Goal: Information Seeking & Learning: Learn about a topic

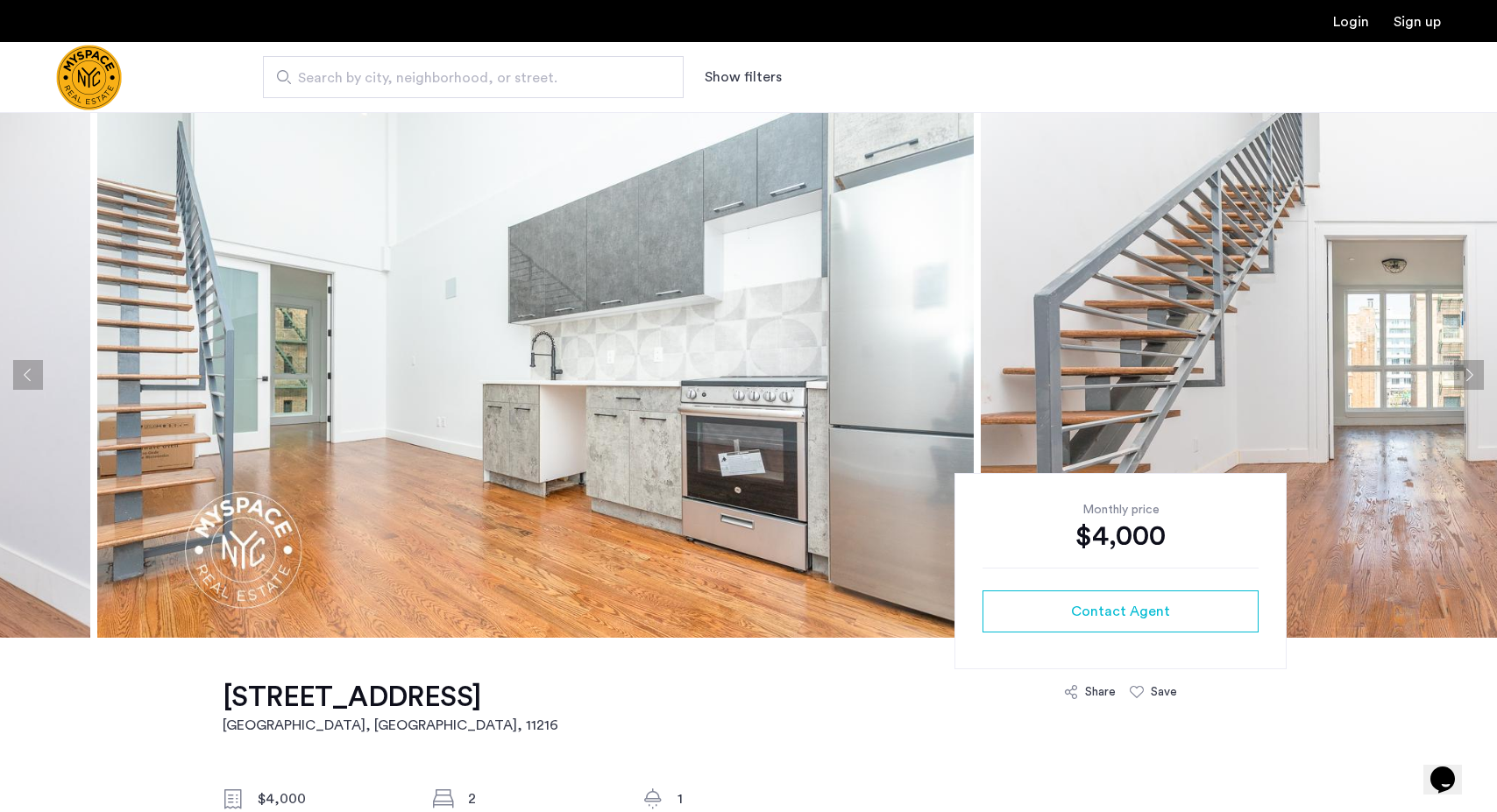
drag, startPoint x: 688, startPoint y: 314, endPoint x: 365, endPoint y: 300, distance: 323.3
click at [365, 300] on img at bounding box center [535, 375] width 876 height 526
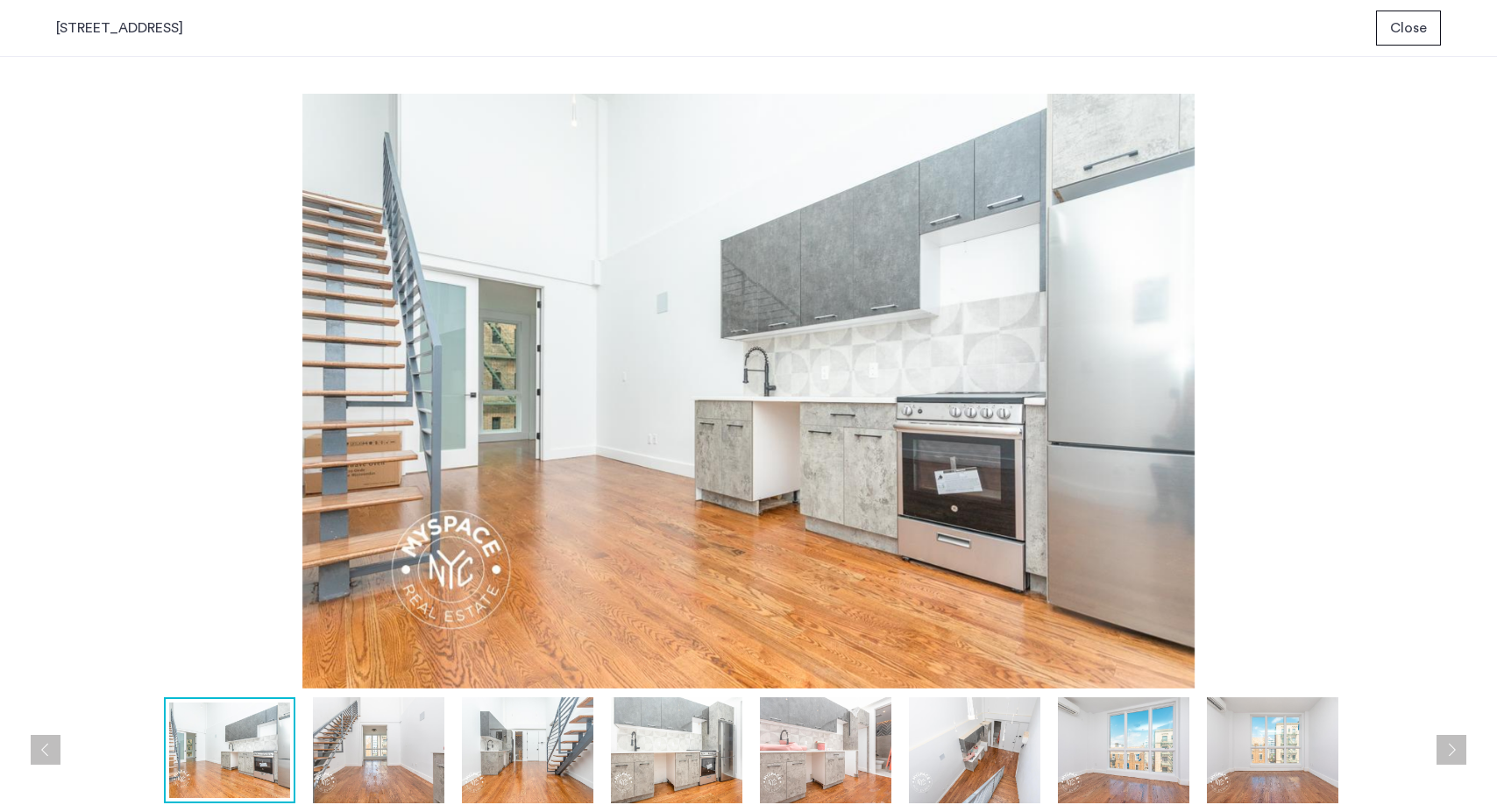
click at [678, 724] on img at bounding box center [676, 751] width 131 height 106
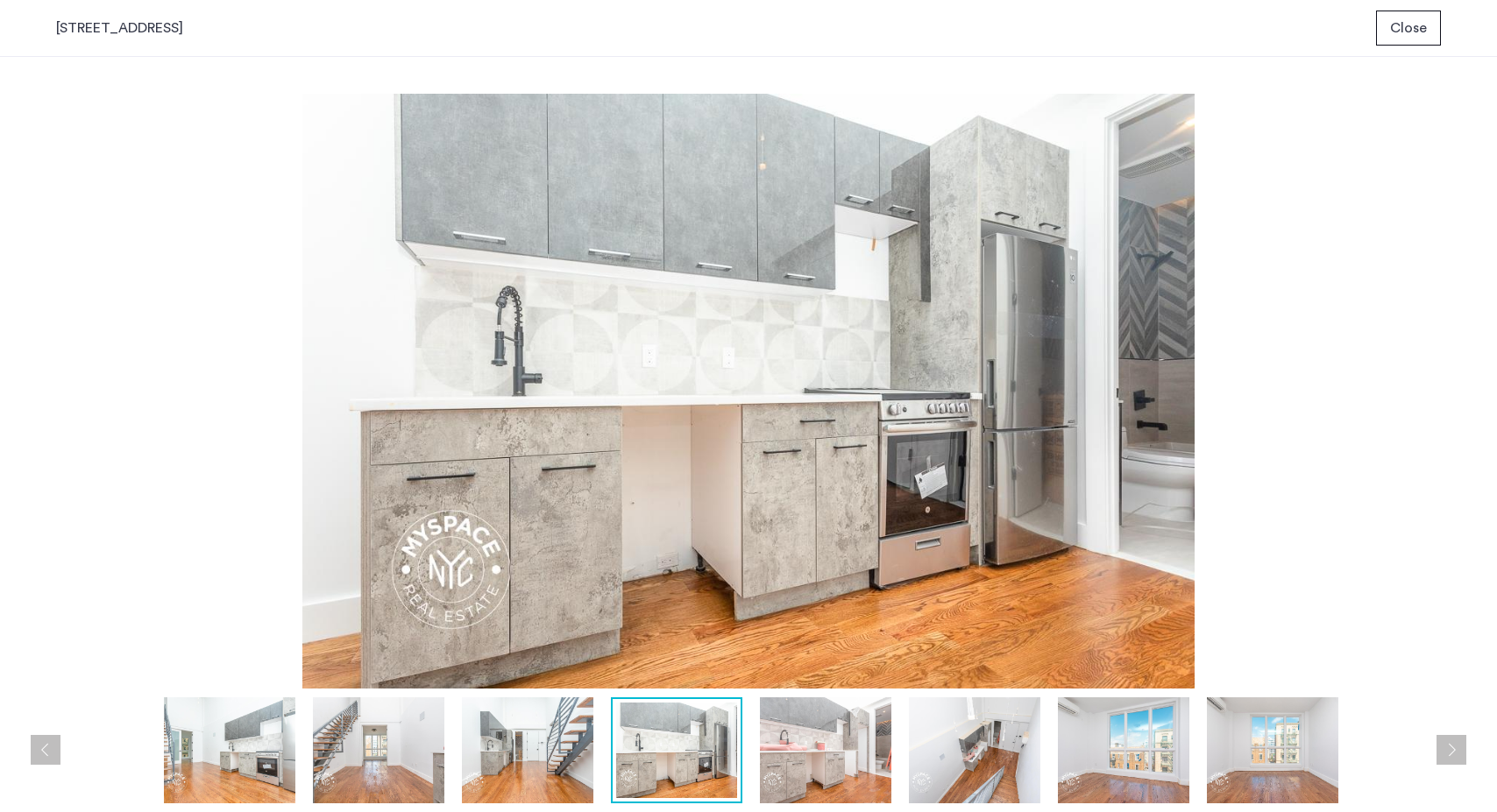
click at [816, 724] on img at bounding box center [825, 751] width 131 height 106
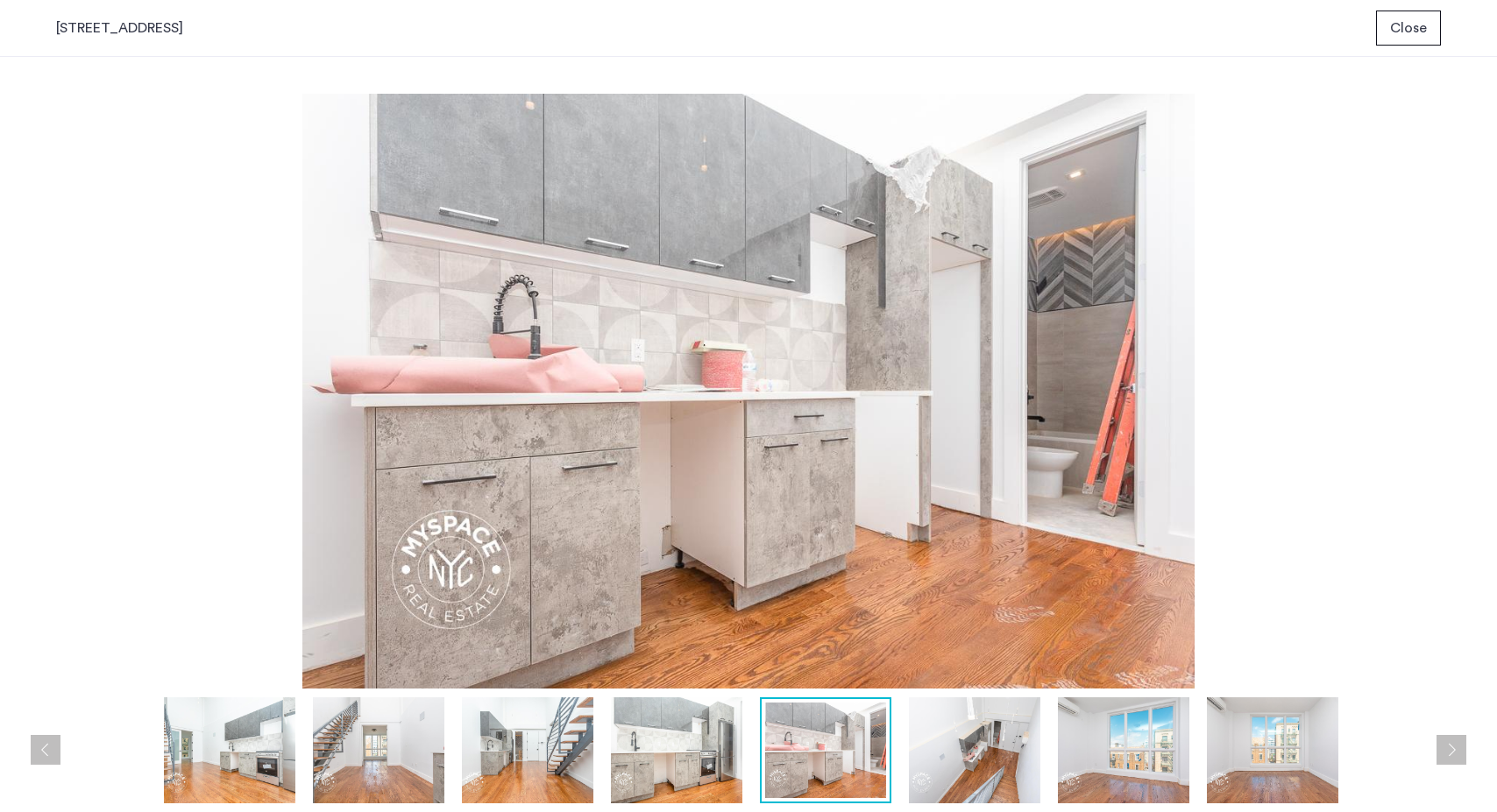
click at [932, 726] on img at bounding box center [974, 751] width 131 height 106
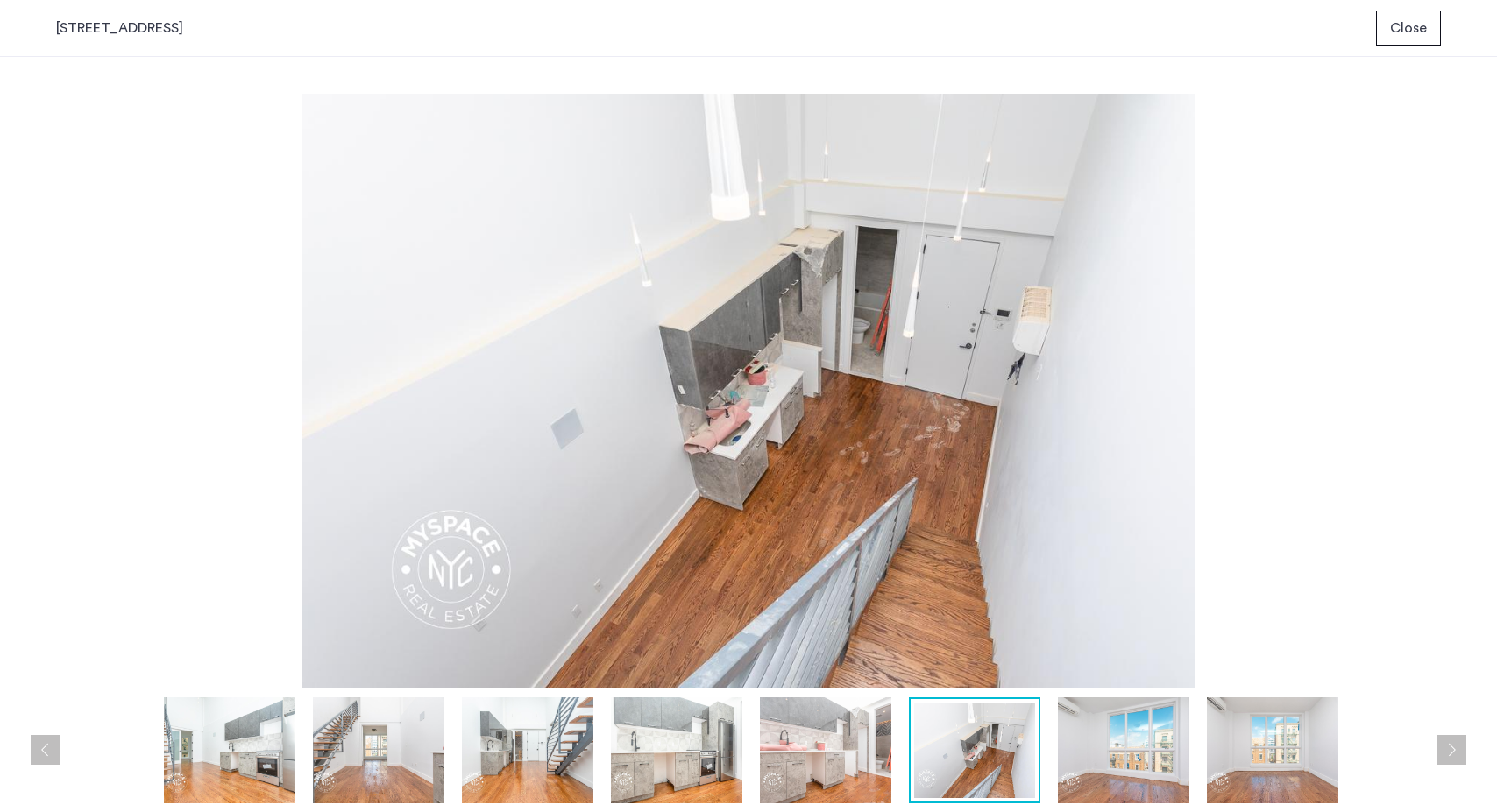
click at [1073, 754] on img at bounding box center [1123, 751] width 131 height 106
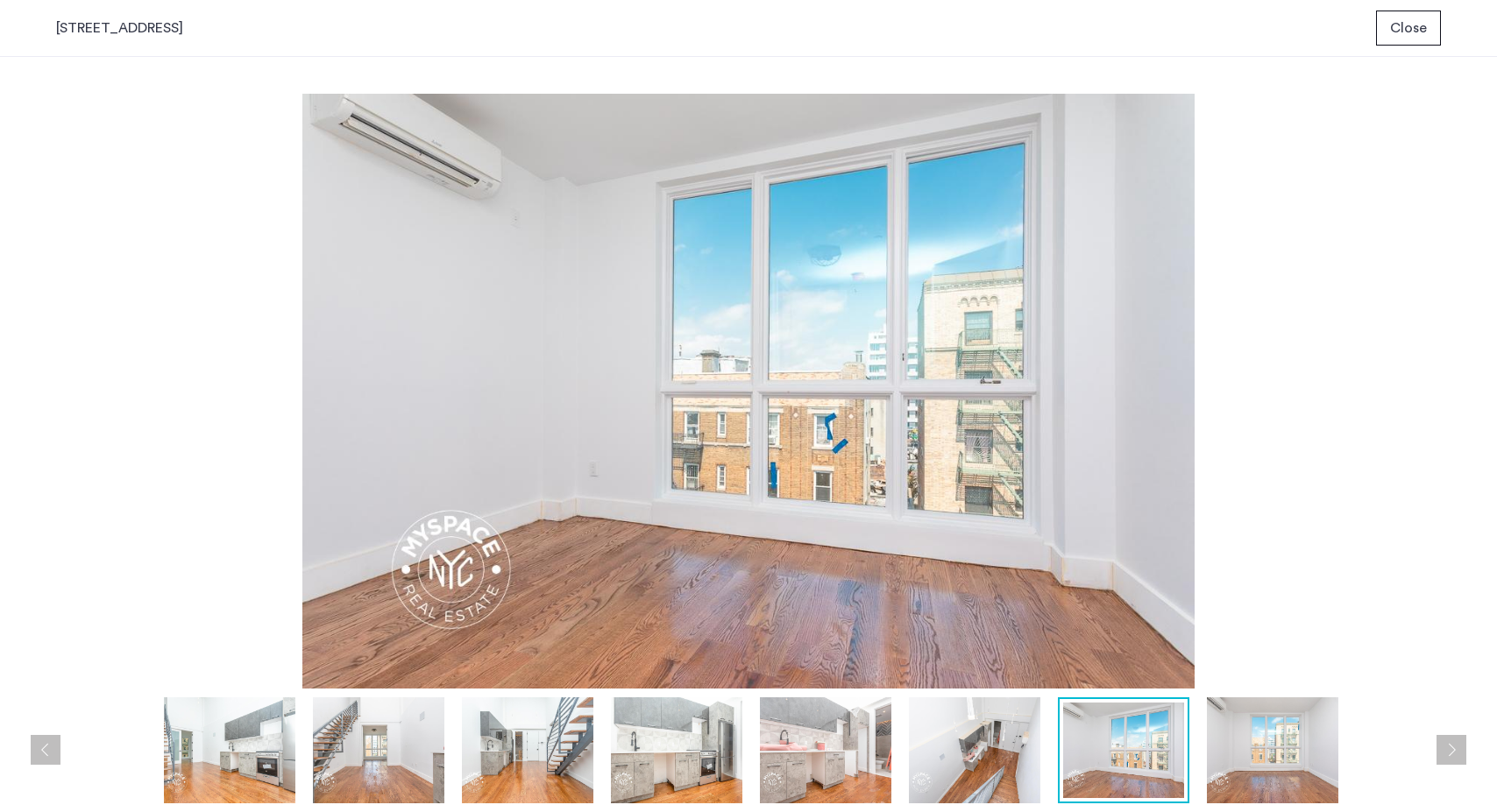
click at [1261, 754] on img at bounding box center [1271, 751] width 131 height 106
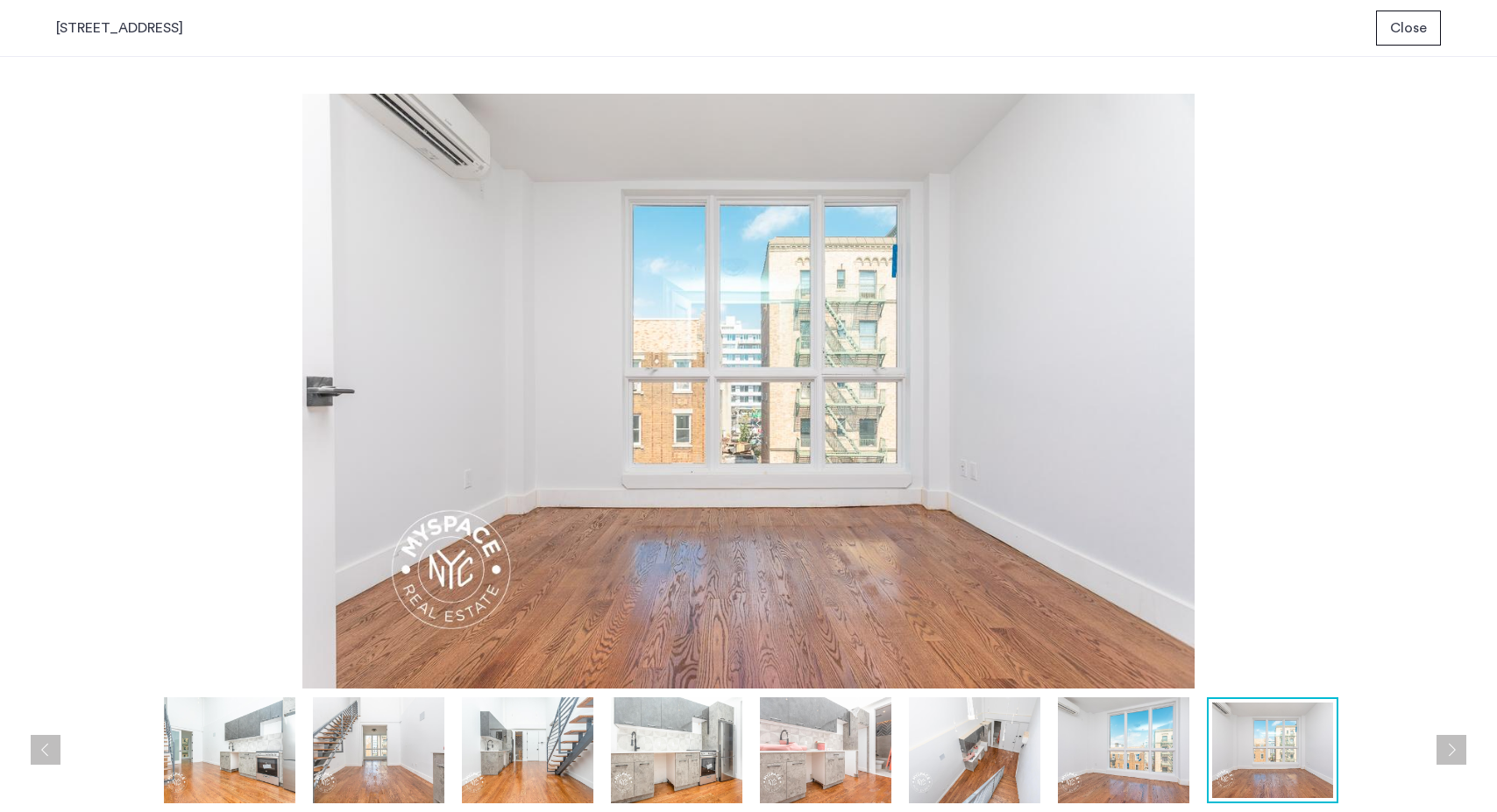
click at [211, 711] on img at bounding box center [229, 751] width 131 height 106
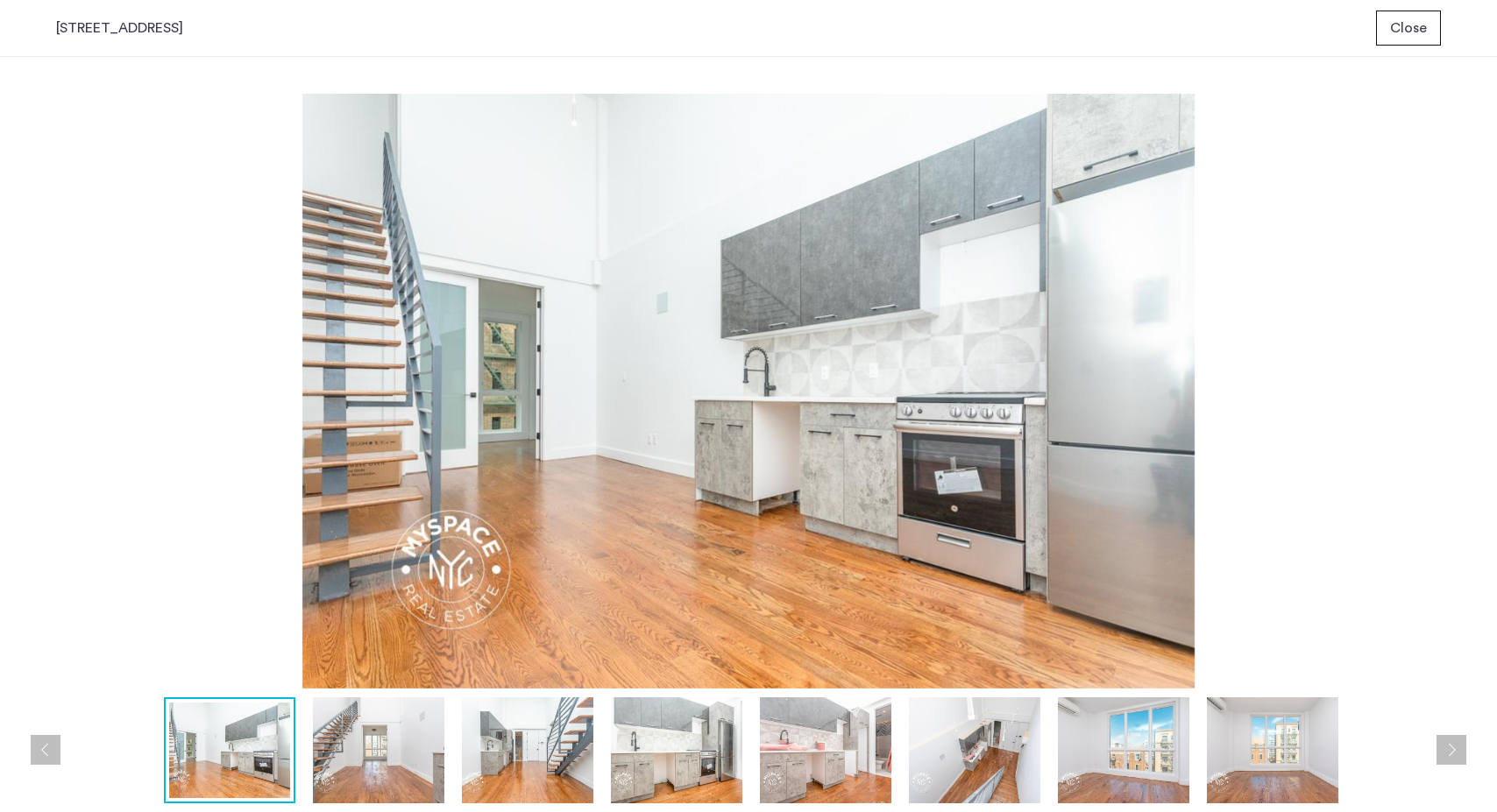
click at [363, 722] on img at bounding box center [377, 751] width 131 height 106
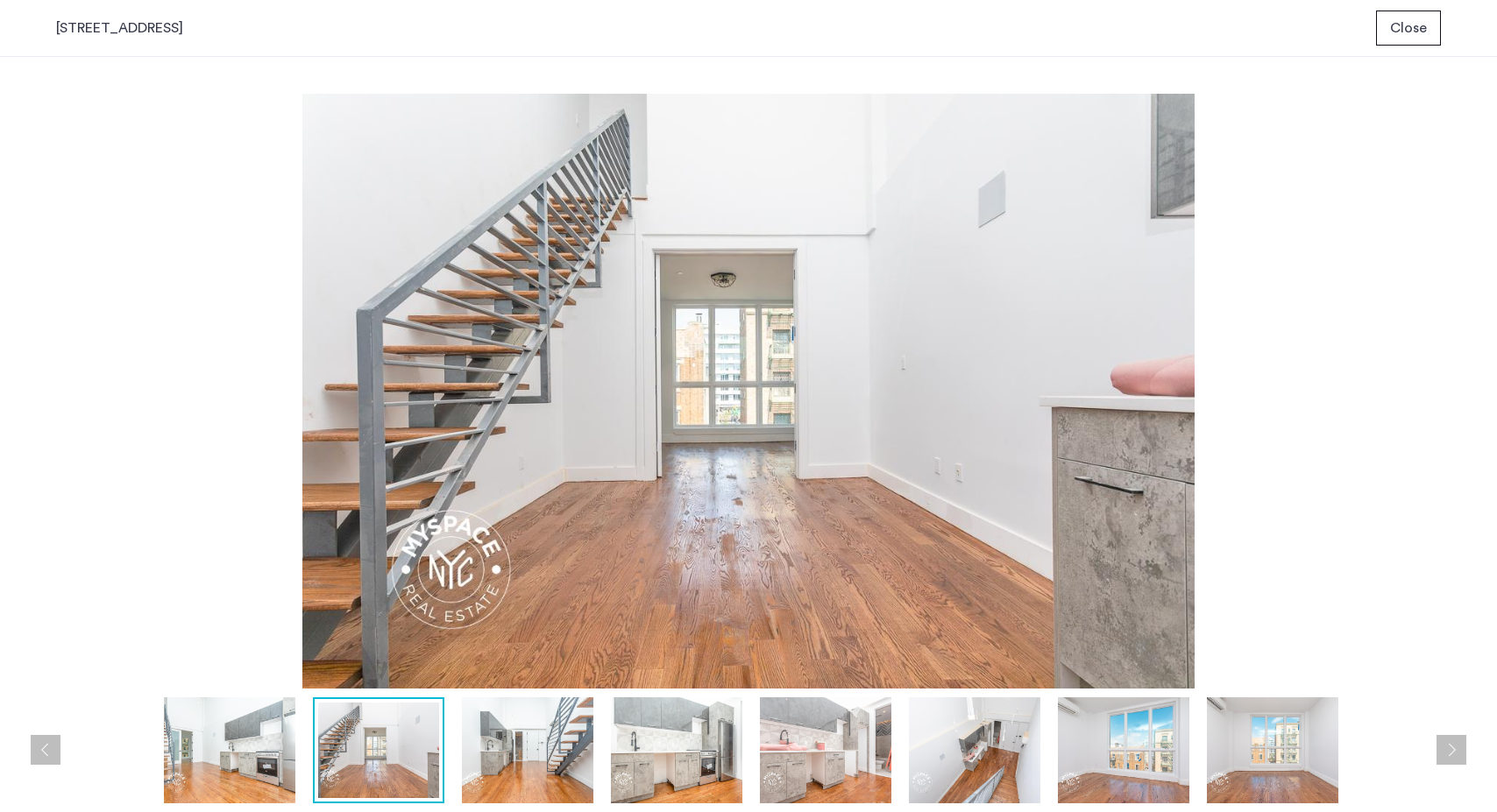
click at [1391, 25] on span "Close" at bounding box center [1407, 28] width 36 height 21
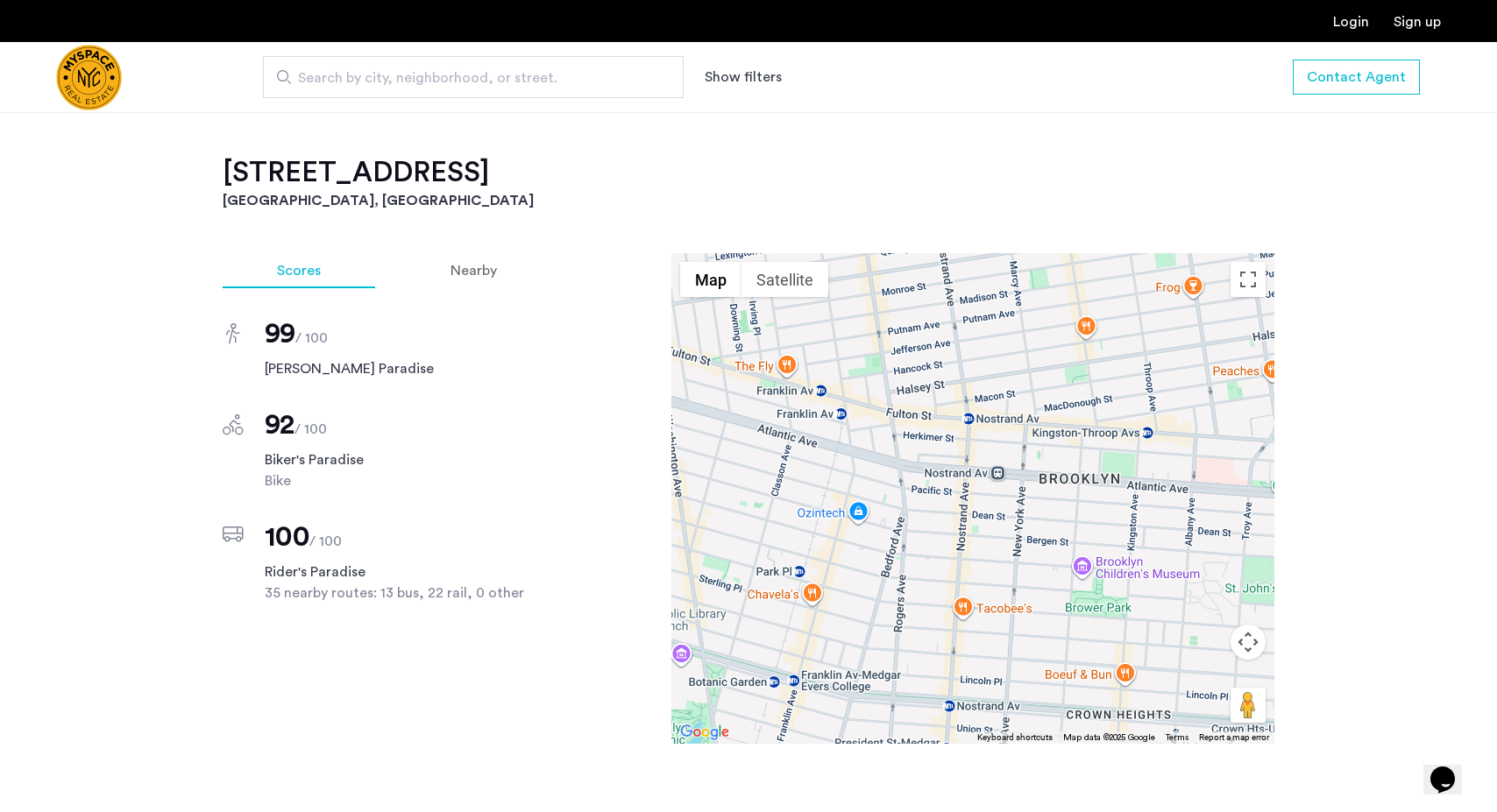
scroll to position [1120, 0]
